Goal: Task Accomplishment & Management: Use online tool/utility

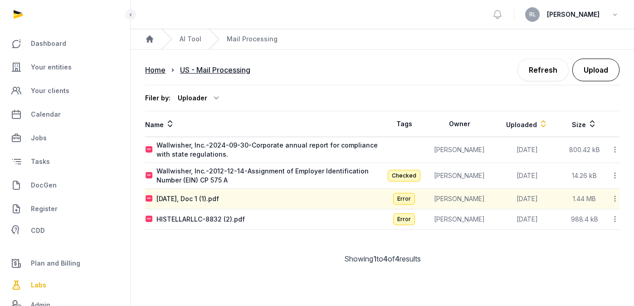
click at [604, 74] on button "Upload" at bounding box center [596, 70] width 47 height 23
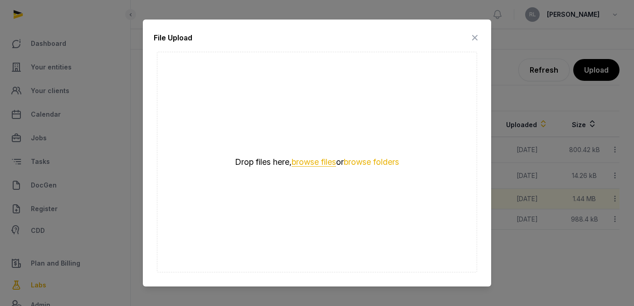
click at [307, 162] on button "browse files" at bounding box center [314, 162] width 44 height 9
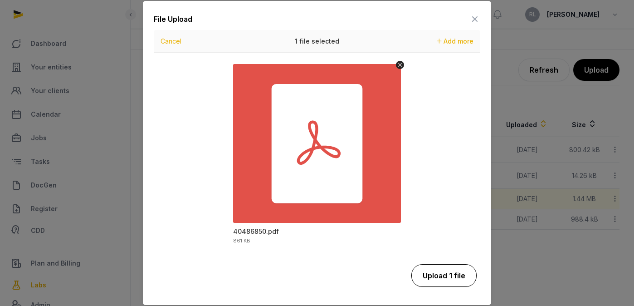
click at [458, 280] on button "Upload 1 file" at bounding box center [444, 275] width 65 height 23
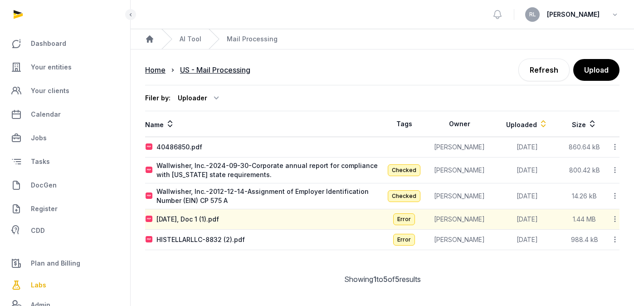
click at [613, 148] on icon at bounding box center [615, 147] width 8 height 10
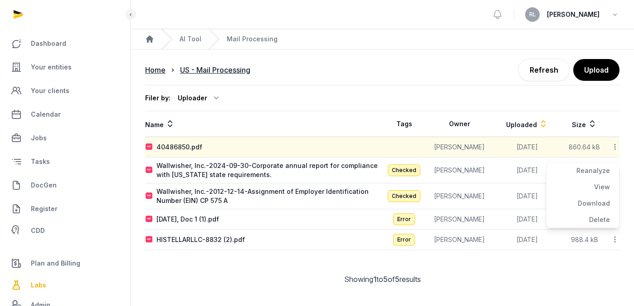
click at [592, 168] on div "Reanalyze" at bounding box center [583, 170] width 73 height 16
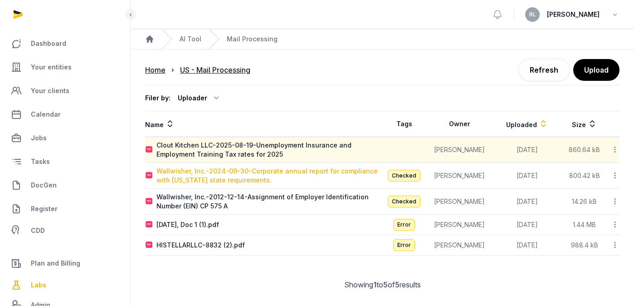
click at [297, 169] on div "Wallwisher, Inc.-2024-09-30-Corporate annual report for compliance with [US_STA…" at bounding box center [270, 176] width 226 height 18
type input "**********"
type textarea "**********"
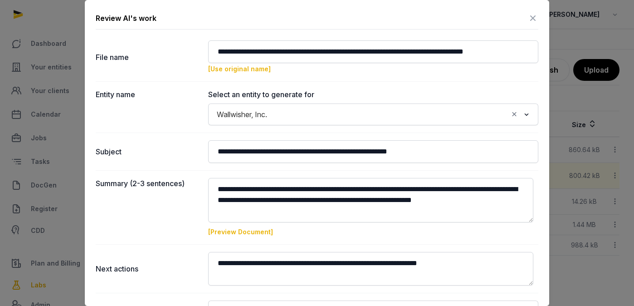
click at [571, 103] on div at bounding box center [317, 153] width 634 height 306
click at [49, 65] on div at bounding box center [317, 153] width 634 height 306
click at [528, 17] on icon at bounding box center [533, 18] width 11 height 15
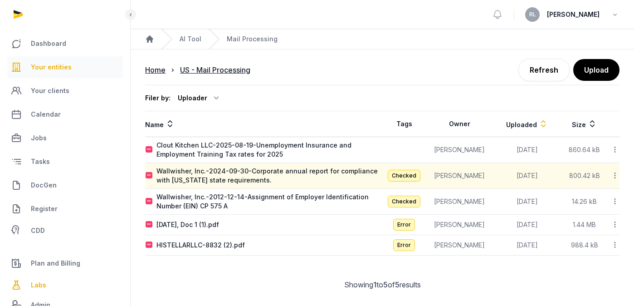
click at [59, 66] on span "Your entities" at bounding box center [51, 67] width 41 height 11
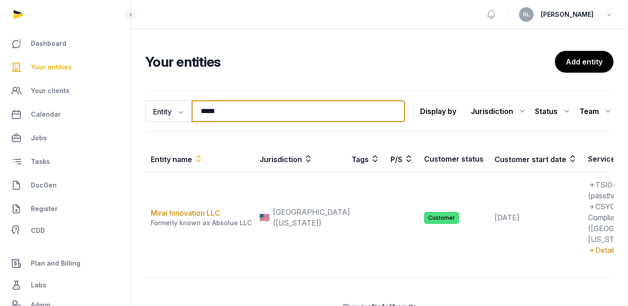
click at [258, 115] on input "*****" at bounding box center [298, 111] width 213 height 22
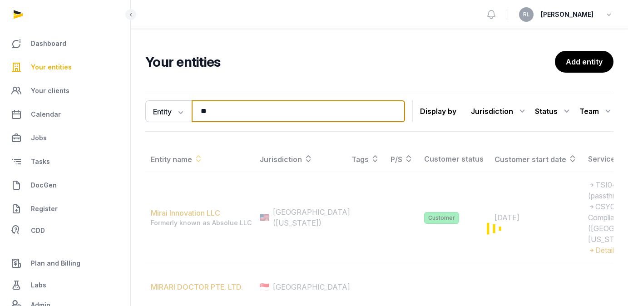
type input "*"
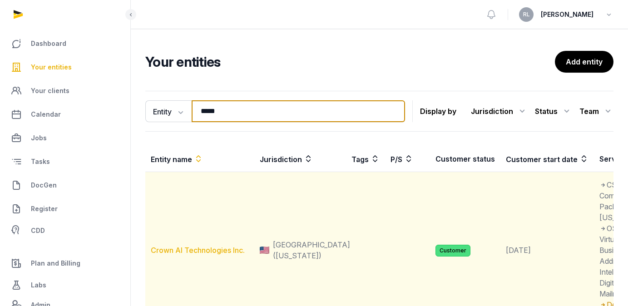
type input "*****"
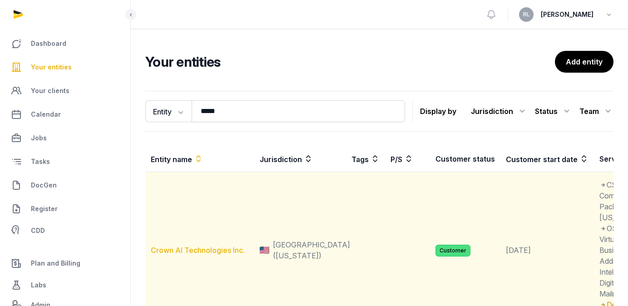
click at [229, 255] on link "Crown AI Technologies Inc." at bounding box center [198, 250] width 94 height 9
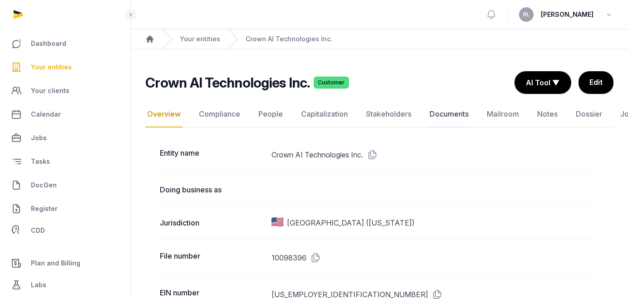
click at [439, 114] on link "Documents" at bounding box center [449, 114] width 43 height 26
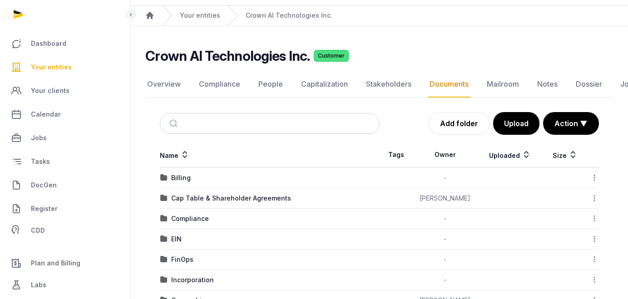
scroll to position [74, 0]
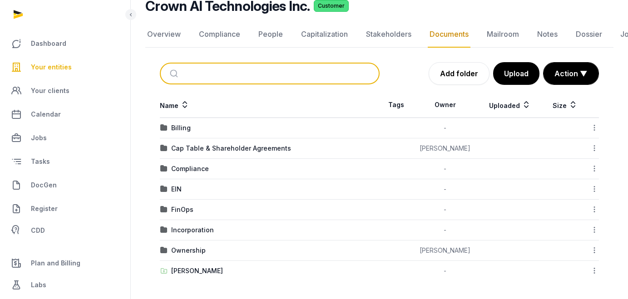
click at [295, 73] on input "search" at bounding box center [280, 74] width 189 height 20
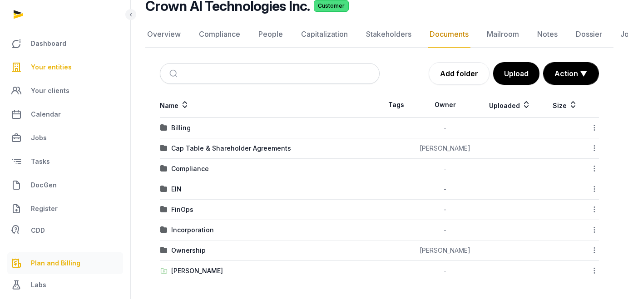
click at [61, 260] on span "Plan and Billing" at bounding box center [55, 263] width 49 height 11
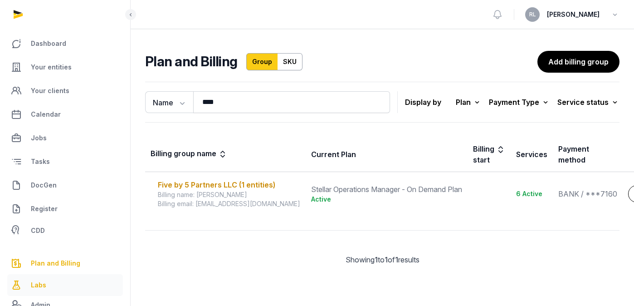
click at [54, 283] on link "Labs" at bounding box center [65, 285] width 116 height 22
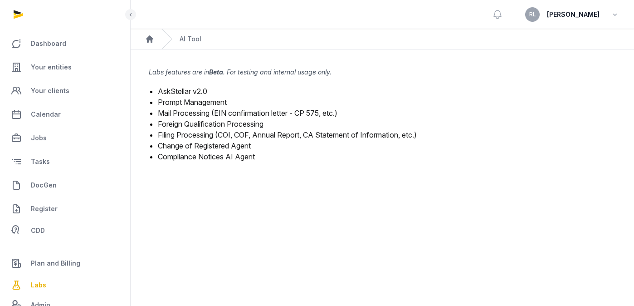
click at [228, 114] on link "Mail Processing (EIN confirmation letter - CP 575, etc.)" at bounding box center [248, 112] width 180 height 9
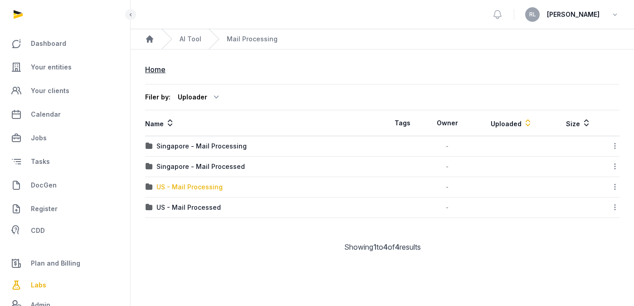
click at [207, 187] on div "US - Mail Processing" at bounding box center [190, 186] width 66 height 9
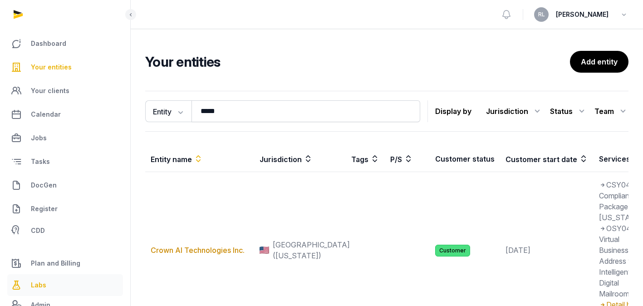
click at [63, 290] on link "Labs" at bounding box center [65, 285] width 116 height 22
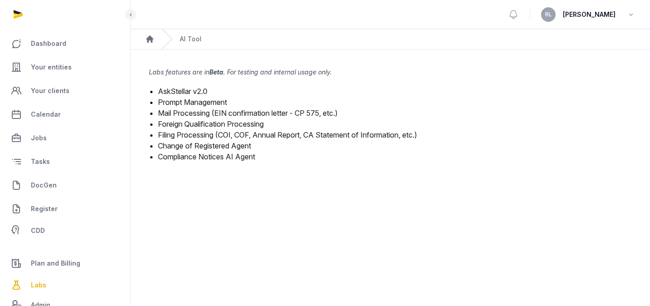
click at [194, 138] on link "Filing Processing (COI, COF, Annual Report, CA Statement of Information, etc.)" at bounding box center [287, 134] width 259 height 9
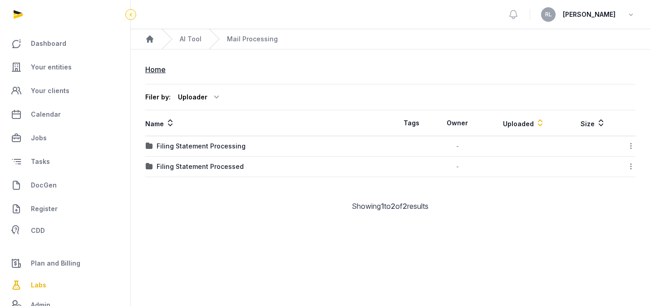
click at [131, 16] on icon at bounding box center [130, 14] width 7 height 11
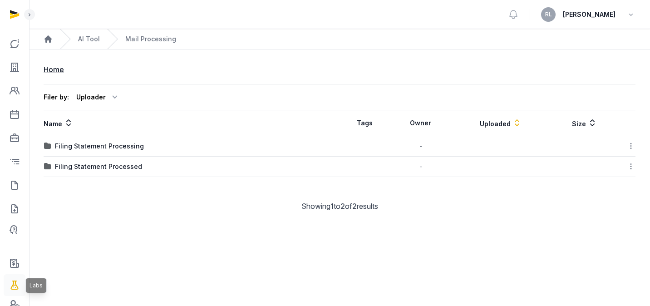
click at [17, 284] on icon at bounding box center [14, 285] width 11 height 15
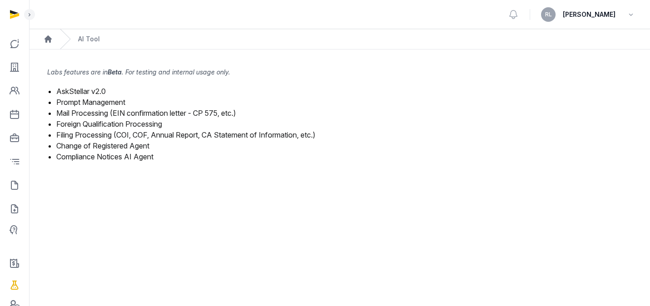
click at [148, 113] on link "Mail Processing (EIN confirmation letter - CP 575, etc.)" at bounding box center [146, 112] width 180 height 9
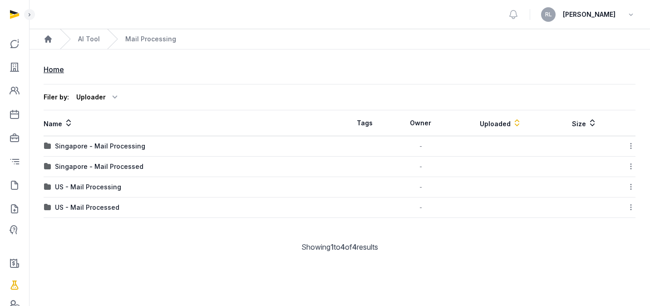
click at [95, 192] on td "US - Mail Processing" at bounding box center [192, 187] width 296 height 20
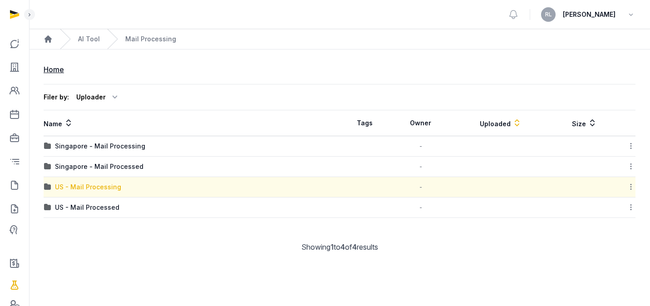
click at [98, 185] on div "US - Mail Processing" at bounding box center [88, 186] width 66 height 9
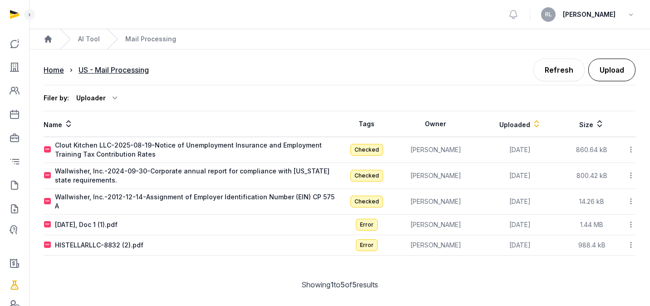
click at [629, 69] on button "Upload" at bounding box center [611, 70] width 47 height 23
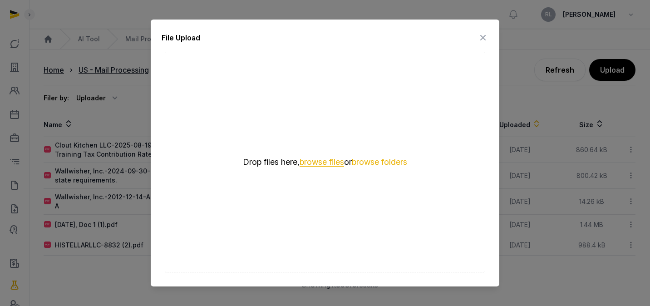
click at [310, 165] on button "browse files" at bounding box center [322, 162] width 44 height 9
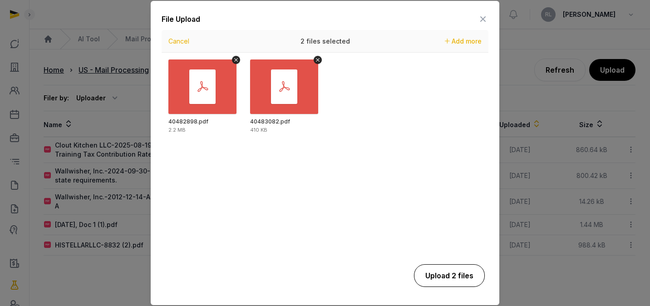
click at [440, 276] on button "Upload 2 files" at bounding box center [449, 275] width 71 height 23
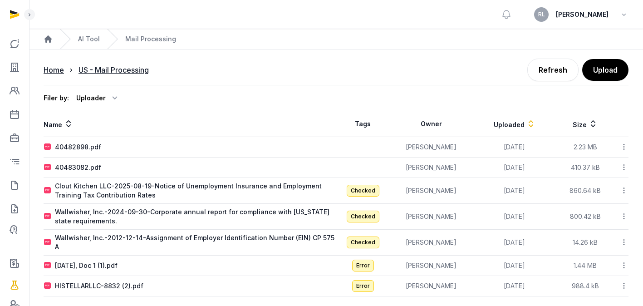
click at [623, 147] on icon at bounding box center [624, 147] width 8 height 10
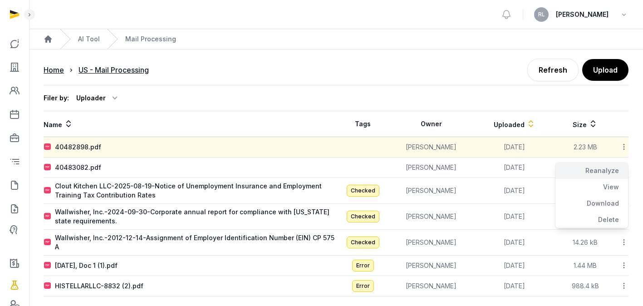
click at [613, 174] on div "Reanalyze" at bounding box center [592, 170] width 73 height 16
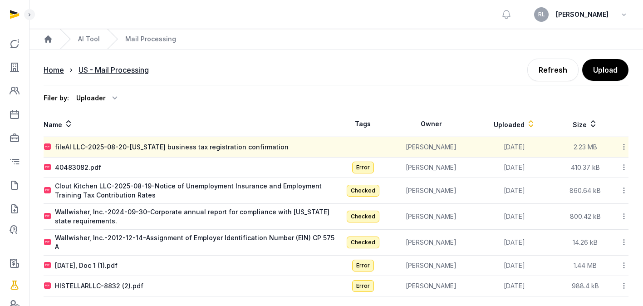
click at [625, 164] on icon at bounding box center [624, 167] width 8 height 10
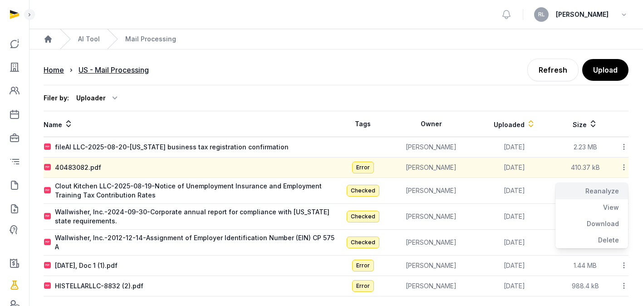
click at [606, 186] on div "Reanalyze" at bounding box center [592, 191] width 73 height 16
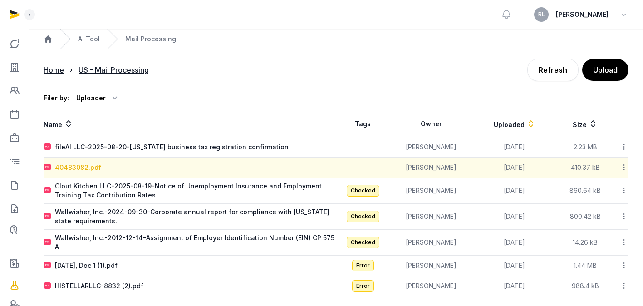
click at [72, 167] on div "40483082.pdf" at bounding box center [78, 167] width 46 height 9
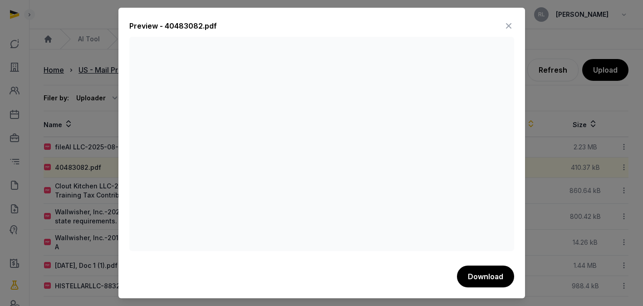
click at [510, 24] on icon at bounding box center [508, 26] width 11 height 15
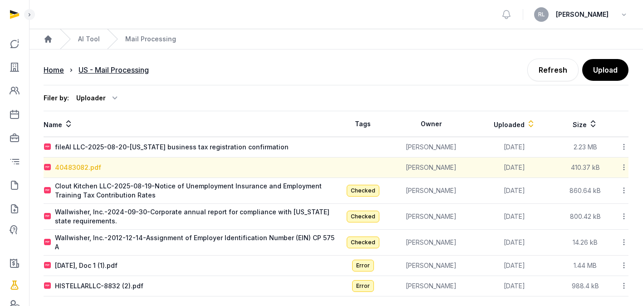
click at [77, 169] on div "40483082.pdf" at bounding box center [78, 167] width 46 height 9
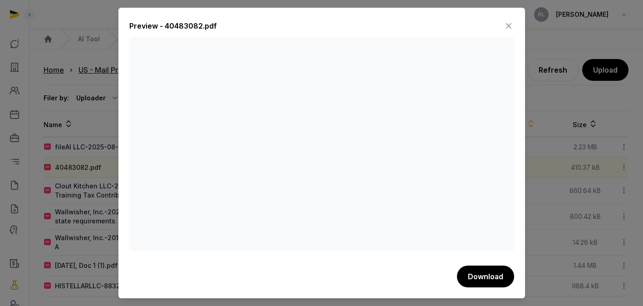
click at [508, 21] on icon at bounding box center [508, 26] width 11 height 15
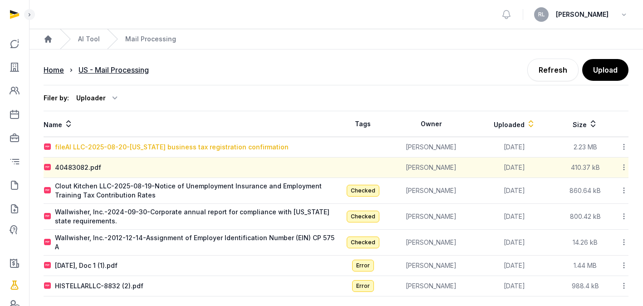
click at [185, 149] on div "fileAI LLC-2025-08-20-[US_STATE] business tax registration confirmation" at bounding box center [172, 147] width 234 height 9
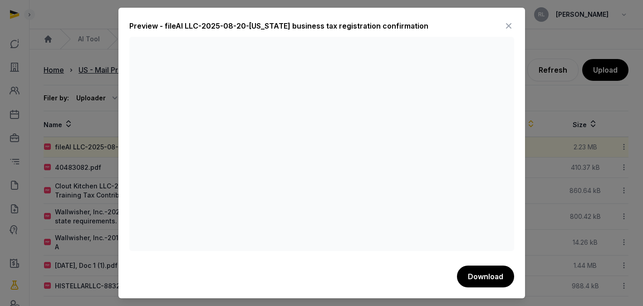
click at [509, 22] on icon at bounding box center [508, 26] width 11 height 15
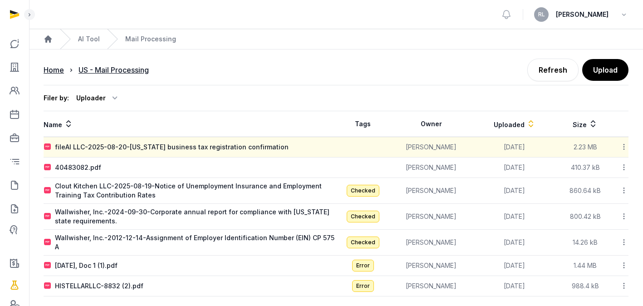
click at [623, 164] on icon at bounding box center [624, 167] width 8 height 10
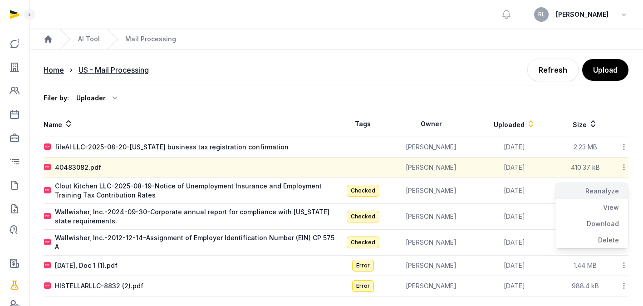
click at [602, 187] on div "Reanalyze" at bounding box center [592, 191] width 73 height 16
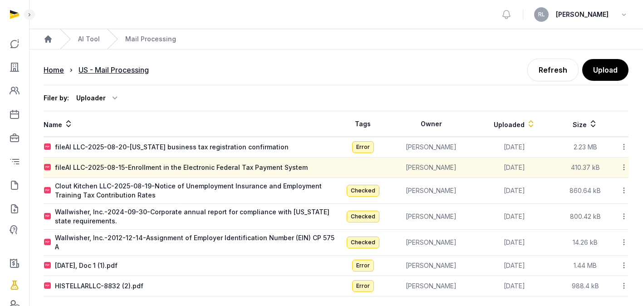
click at [211, 146] on div "fileAI LLC-2025-08-20-[US_STATE] business tax registration confirmation" at bounding box center [172, 147] width 234 height 9
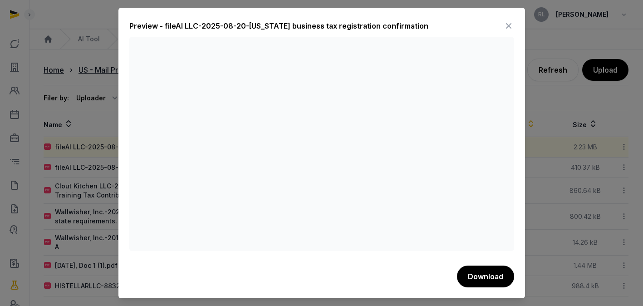
click at [507, 24] on icon at bounding box center [508, 26] width 11 height 15
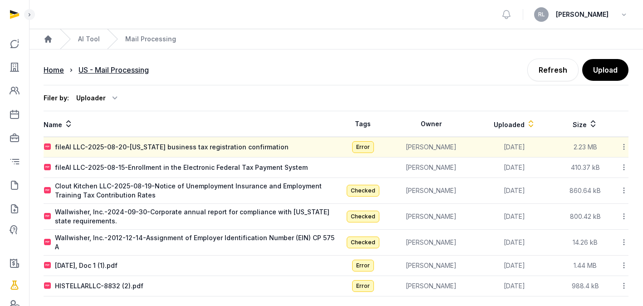
click at [622, 149] on icon at bounding box center [624, 147] width 8 height 10
click at [314, 116] on th "Name" at bounding box center [190, 124] width 293 height 26
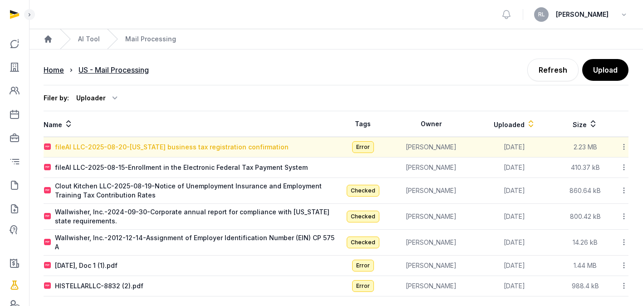
click at [219, 144] on div "fileAI LLC-2025-08-20-[US_STATE] business tax registration confirmation" at bounding box center [172, 147] width 234 height 9
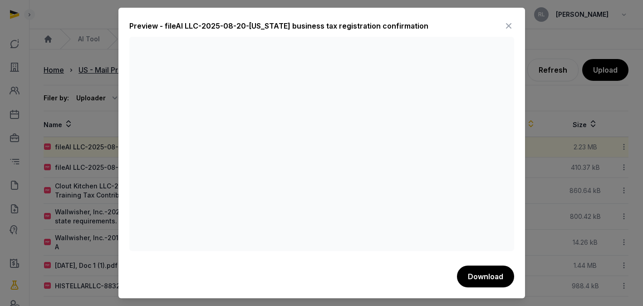
click at [512, 20] on icon at bounding box center [508, 26] width 11 height 15
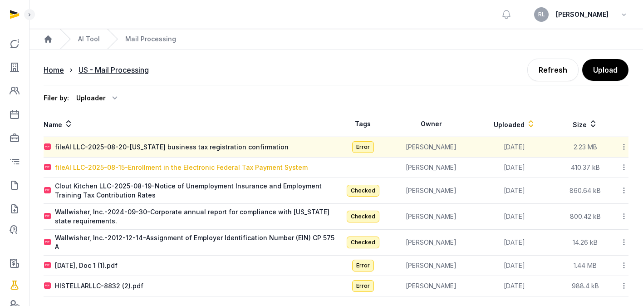
click at [241, 167] on div "fileAI LLC-2025-08-15-Enrollment in the Electronic Federal Tax Payment System" at bounding box center [181, 167] width 253 height 9
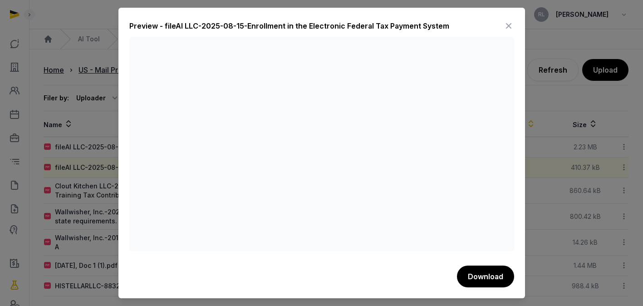
click at [510, 23] on icon at bounding box center [508, 26] width 11 height 15
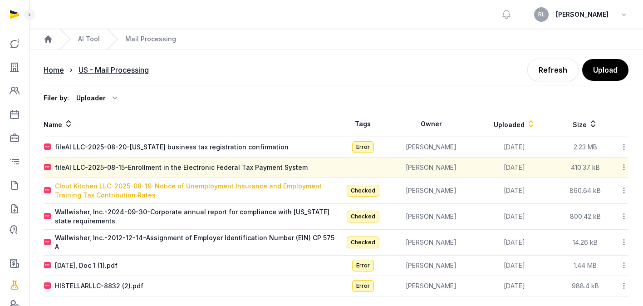
click at [298, 193] on div "Clout Kitchen LLC-2025-08-19-Notice of Unemployment Insurance and Employment Tr…" at bounding box center [195, 191] width 281 height 18
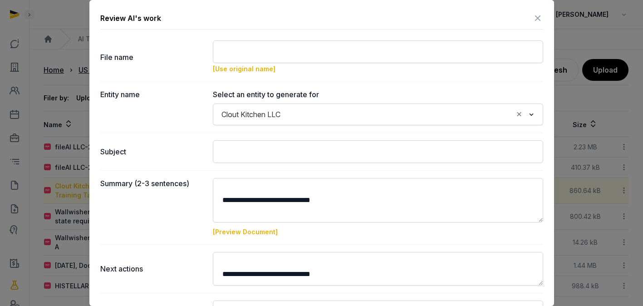
type input "**********"
type textarea "**********"
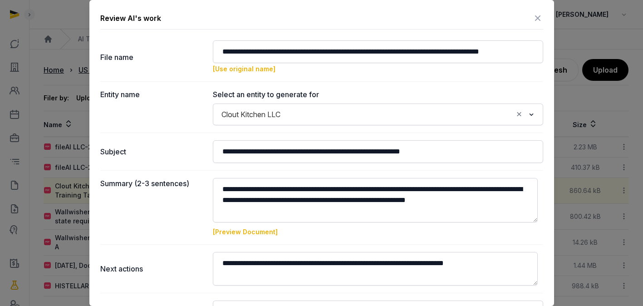
click at [532, 13] on icon at bounding box center [537, 18] width 11 height 15
